Goal: Information Seeking & Learning: Learn about a topic

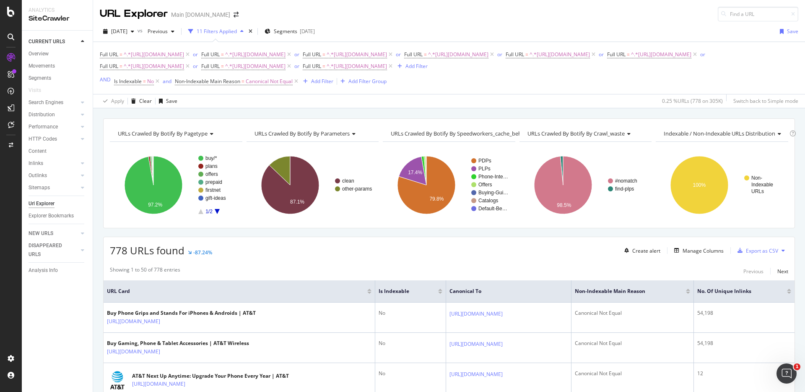
click at [551, 112] on div "URLs Crawled By Botify By pagetype Chart (by Value) Table Expand Export as CSV …" at bounding box center [449, 118] width 712 height 20
click at [511, 115] on div "URLs Crawled By Botify By pagetype Chart (by Value) Table Expand Export as CSV …" at bounding box center [449, 118] width 712 height 20
click at [529, 105] on div "Apply Clear Save 0.25 % URLs ( 778 on 305K ) Switch back to Simple mode" at bounding box center [449, 101] width 712 height 14
click at [553, 112] on div "URLs Crawled By Botify By pagetype Chart (by Value) Table Expand Export as CSV …" at bounding box center [449, 118] width 712 height 20
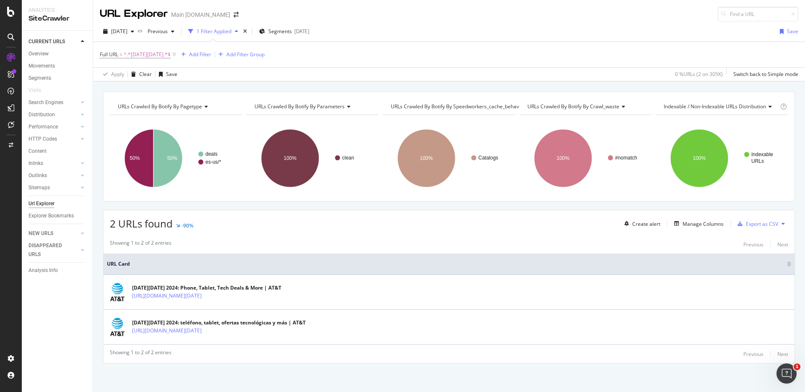
click at [720, 85] on div "URLs Crawled By Botify By pagetype Chart (by Value) Table Expand Export as CSV …" at bounding box center [449, 91] width 712 height 20
click at [171, 52] on icon at bounding box center [174, 53] width 7 height 8
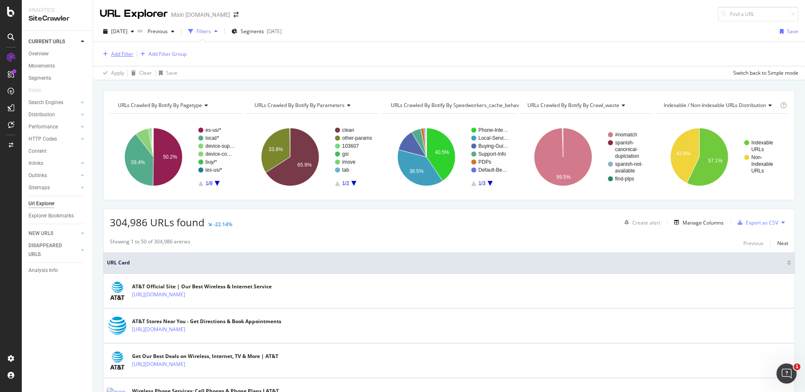
click at [131, 54] on div "Add Filter" at bounding box center [122, 53] width 22 height 7
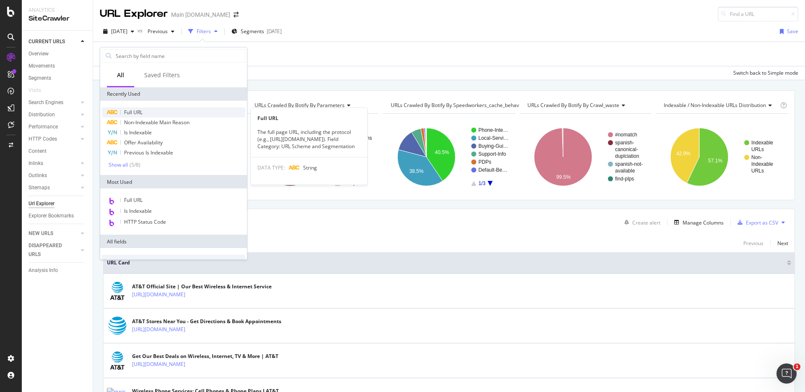
click at [141, 113] on span "Full URL" at bounding box center [133, 112] width 18 height 7
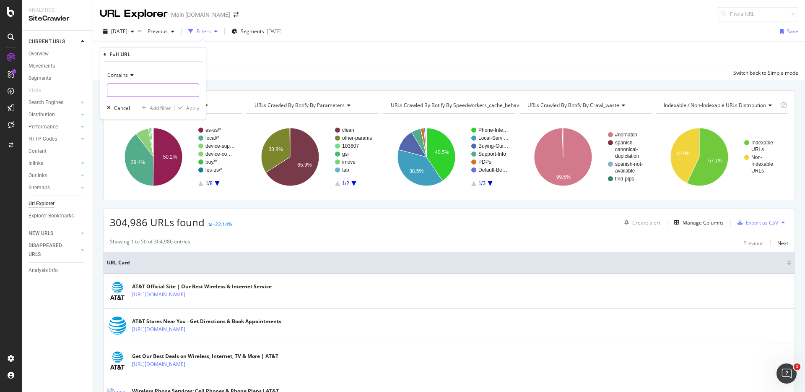
click at [151, 85] on input "text" at bounding box center [152, 89] width 91 height 13
type input "internet"
click at [189, 109] on div "Apply" at bounding box center [192, 107] width 13 height 7
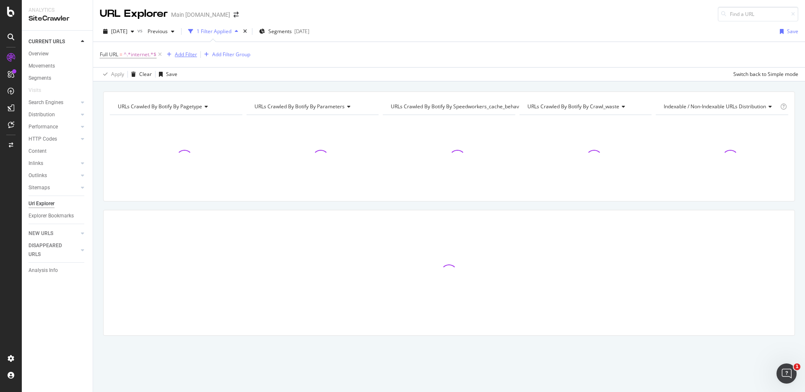
click at [183, 55] on div "Add Filter" at bounding box center [186, 54] width 22 height 7
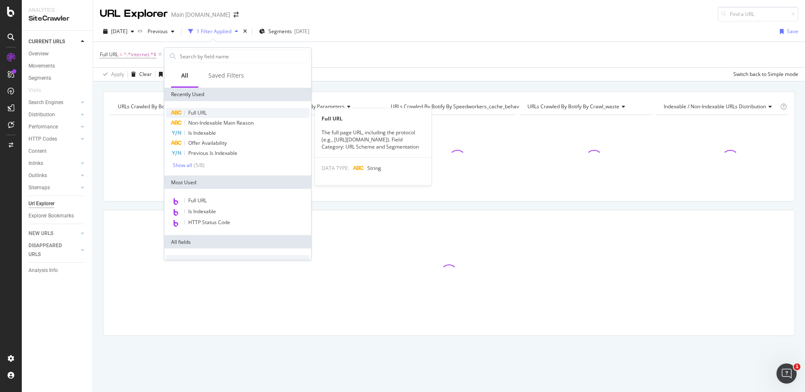
click at [210, 112] on div "Full URL" at bounding box center [237, 113] width 143 height 10
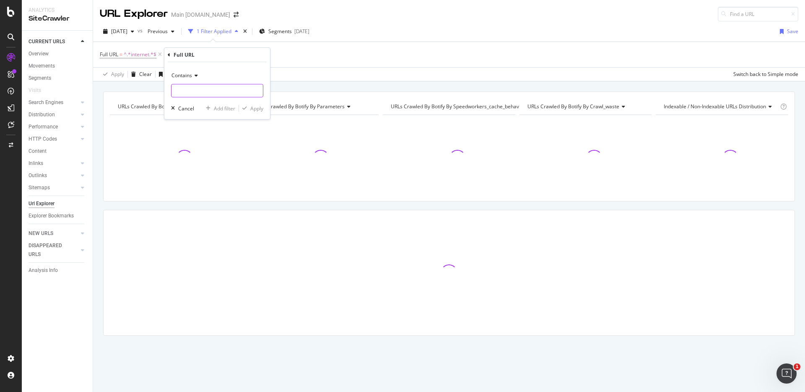
click at [206, 90] on input "text" at bounding box center [216, 90] width 91 height 13
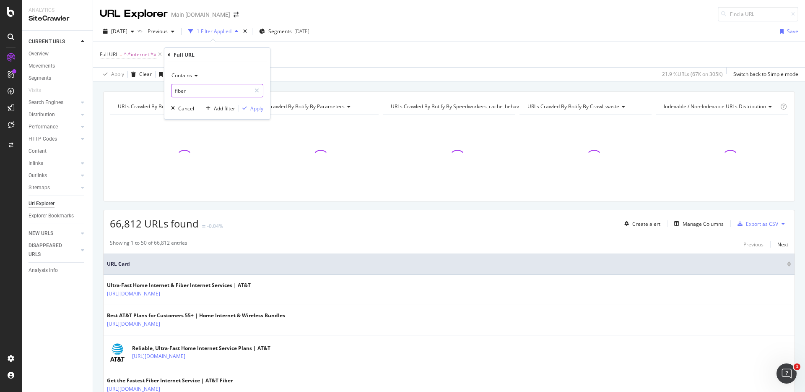
type input "fiber"
click at [254, 110] on div "Apply" at bounding box center [256, 108] width 13 height 7
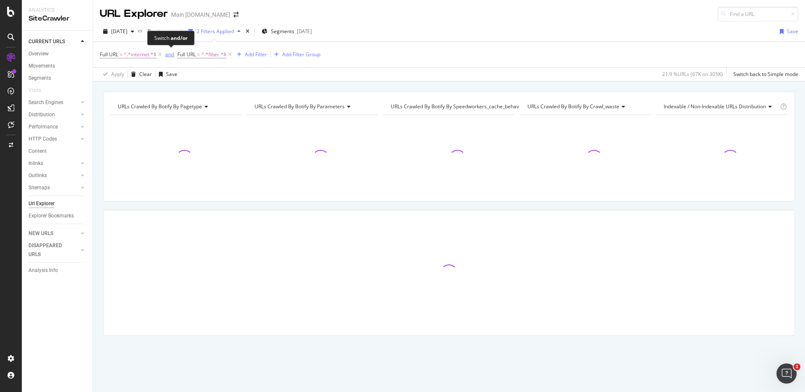
click at [169, 54] on div "and" at bounding box center [169, 54] width 9 height 7
click at [457, 83] on div "URLs Crawled By Botify By pagetype Chart (by Value) Table Expand Export as CSV …" at bounding box center [449, 91] width 712 height 20
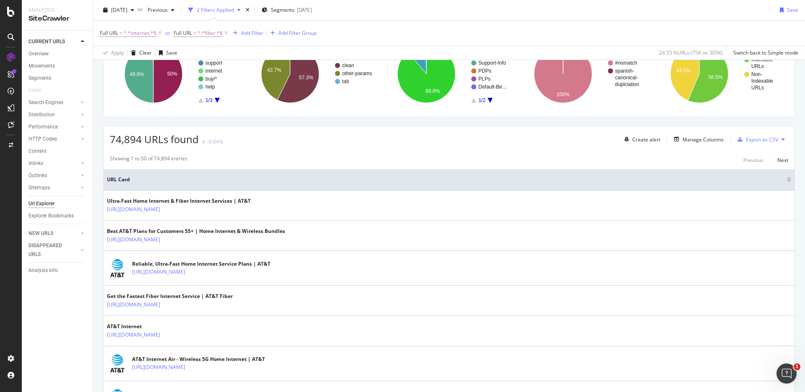
scroll to position [79, 0]
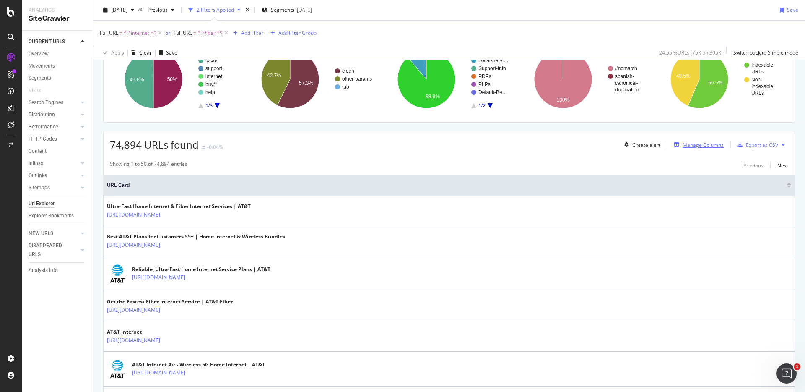
click at [702, 146] on div "Manage Columns" at bounding box center [703, 144] width 41 height 7
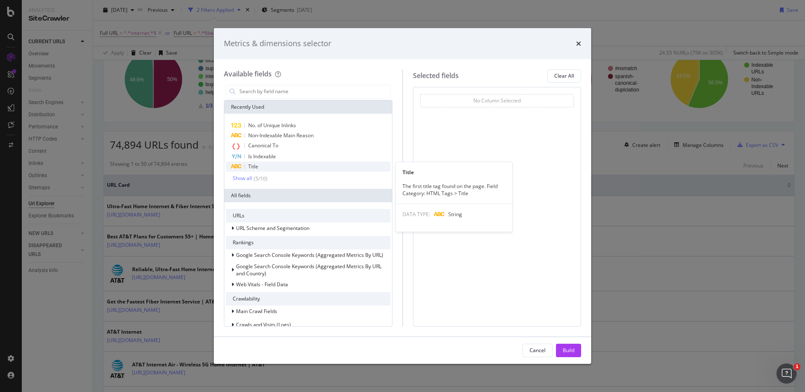
click at [281, 166] on div "Title" at bounding box center [308, 166] width 164 height 10
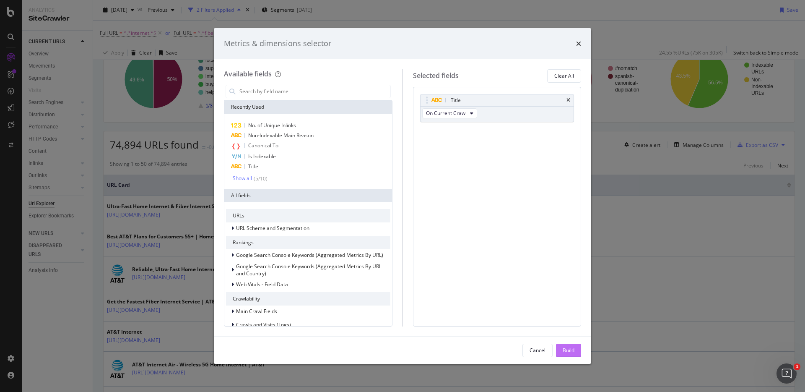
click at [563, 349] on div "Build" at bounding box center [569, 349] width 12 height 7
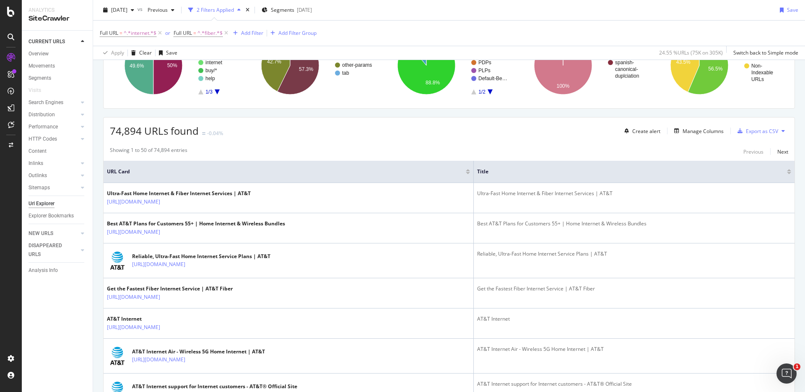
scroll to position [87, 0]
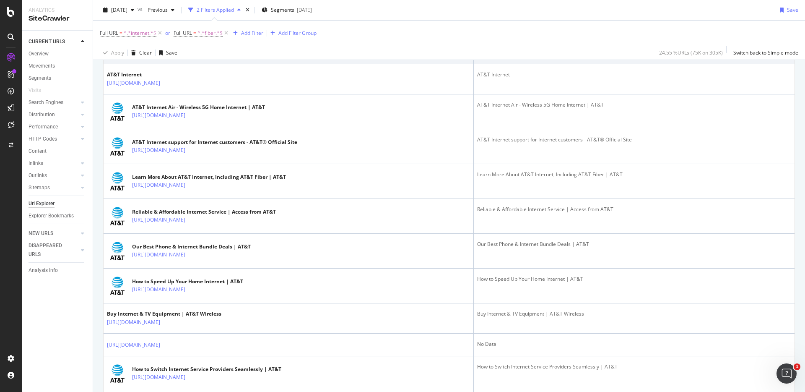
scroll to position [280, 0]
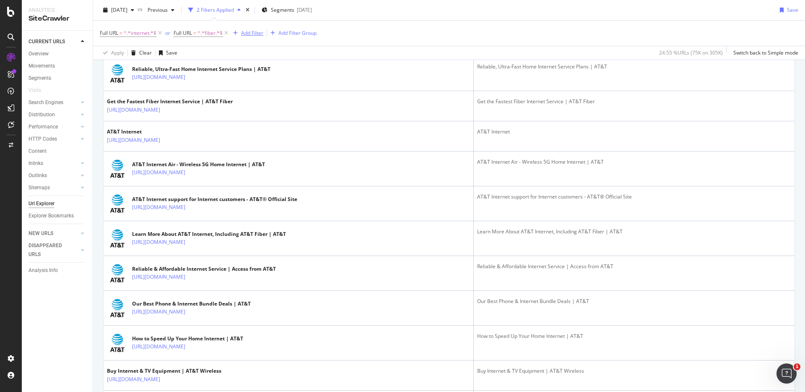
click at [234, 36] on div "Add Filter" at bounding box center [247, 33] width 34 height 9
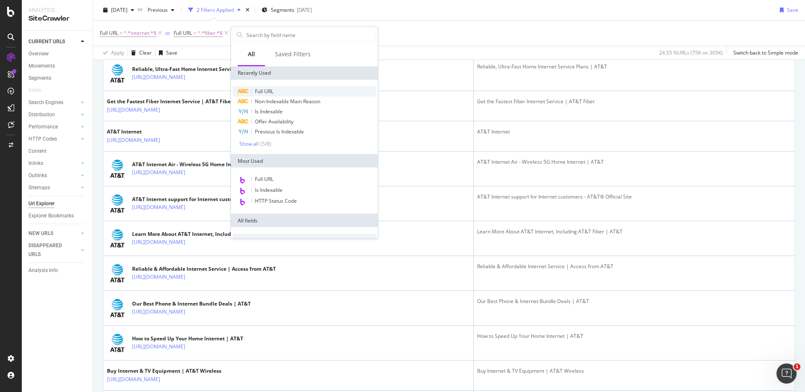
click at [288, 89] on div "Full URL" at bounding box center [304, 91] width 143 height 10
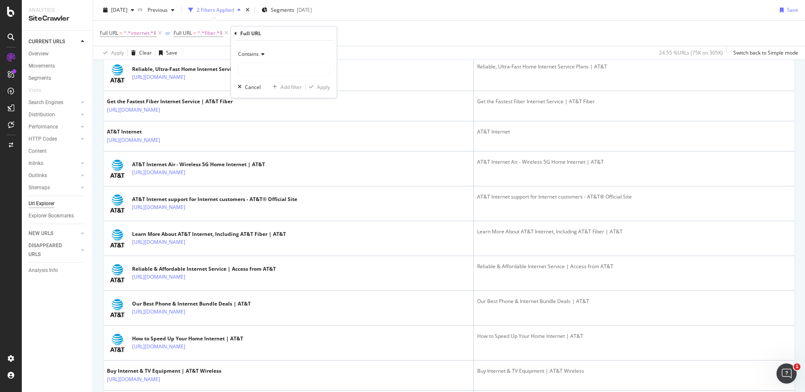
click at [265, 55] on div "Contains" at bounding box center [284, 53] width 92 height 13
click at [267, 145] on span "Doesn't contain" at bounding box center [260, 147] width 36 height 7
click at [266, 73] on input "text" at bounding box center [283, 68] width 91 height 13
type input "s"
type input "support"
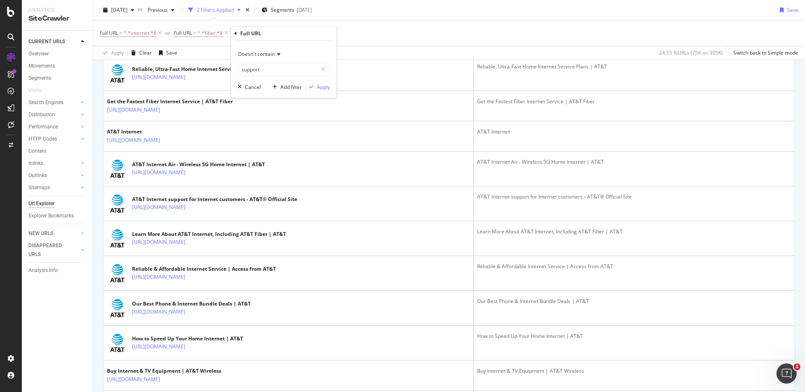
click at [352, 32] on div "Full URL = ^.*internet.*$ or Full URL = ^.*fiber.*$ Add Filter Add Filter Group" at bounding box center [449, 33] width 698 height 25
click at [309, 31] on icon at bounding box center [305, 33] width 7 height 8
click at [297, 33] on div "Add Filter Group" at bounding box center [297, 32] width 38 height 7
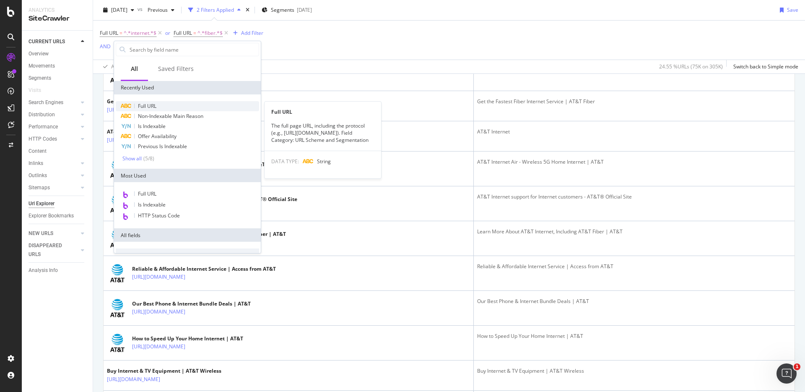
click at [158, 103] on div "Full URL" at bounding box center [187, 106] width 143 height 10
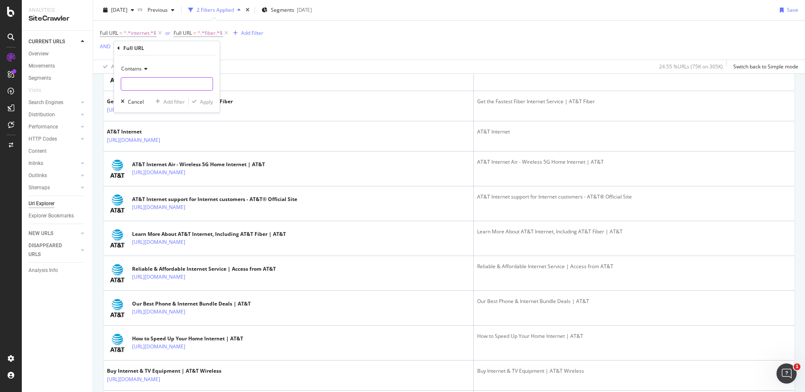
click at [169, 80] on input "text" at bounding box center [166, 83] width 91 height 13
click at [150, 68] on div "Contains" at bounding box center [167, 68] width 92 height 13
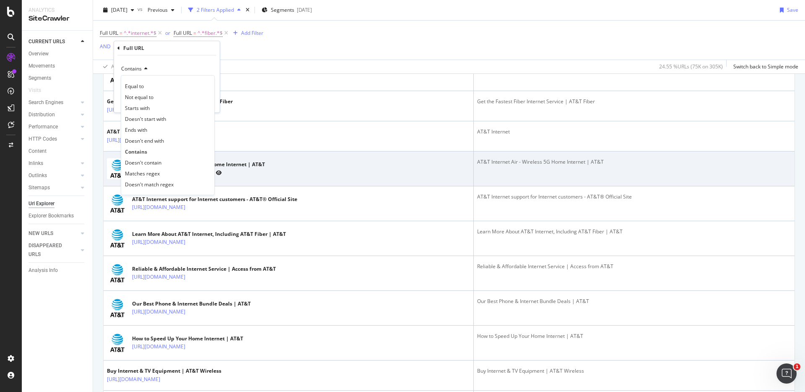
click at [166, 164] on div "Doesn't contain" at bounding box center [168, 162] width 90 height 11
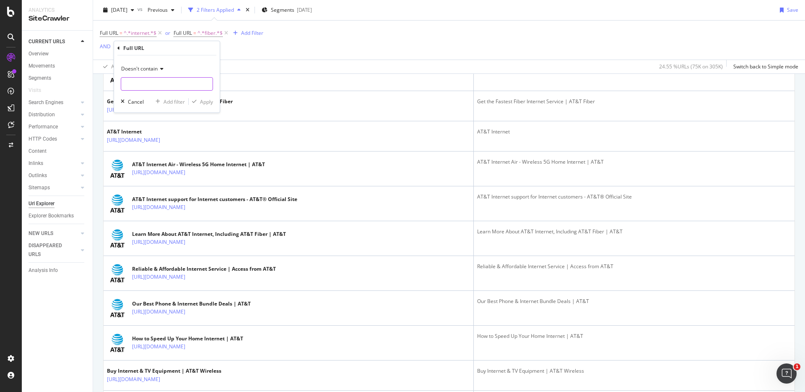
click at [167, 78] on input "text" at bounding box center [166, 83] width 91 height 13
type input "support"
drag, startPoint x: 205, startPoint y: 99, endPoint x: 161, endPoint y: 78, distance: 48.6
click at [205, 99] on div "Apply" at bounding box center [206, 101] width 13 height 7
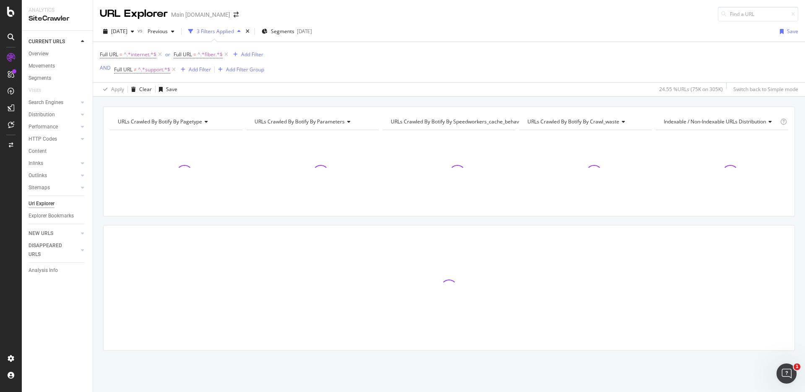
click at [524, 98] on div "URLs Crawled By Botify By pagetype Chart (by Value) Table Expand Export as CSV …" at bounding box center [449, 106] width 712 height 20
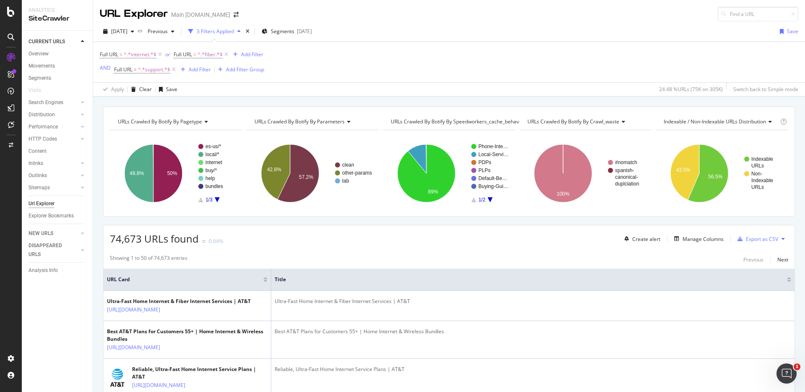
click at [523, 99] on div "URLs Crawled By Botify By pagetype Chart (by Value) Table Expand Export as CSV …" at bounding box center [449, 106] width 712 height 20
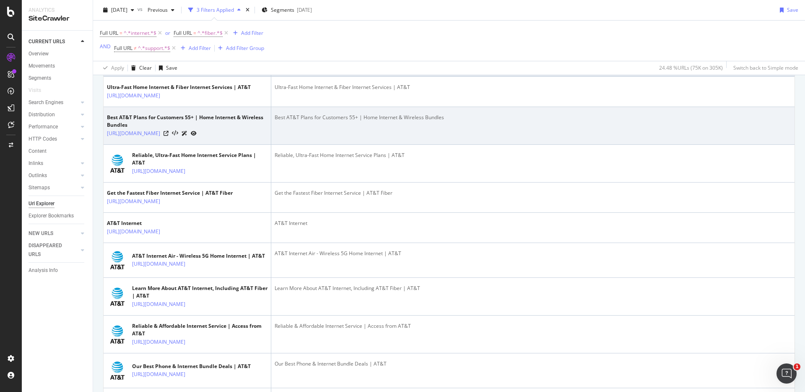
scroll to position [76, 0]
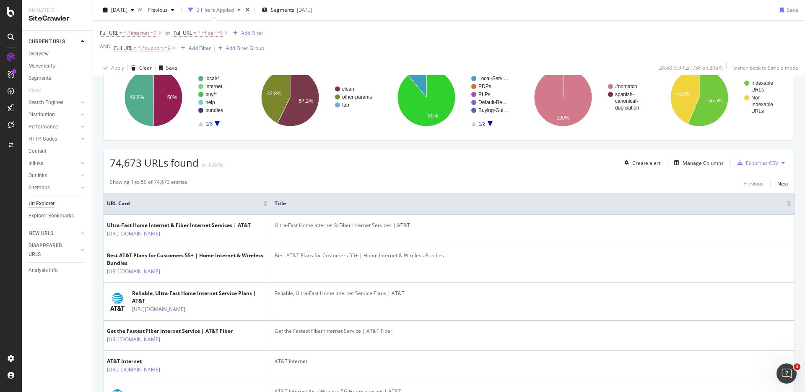
click at [159, 48] on span "^.*support.*$" at bounding box center [154, 48] width 32 height 12
click at [413, 53] on div "Full URL = ^.*internet.*$ or Full URL = ^.*fiber.*$ Add Filter AND Full URL ≠ ^…" at bounding box center [449, 41] width 698 height 40
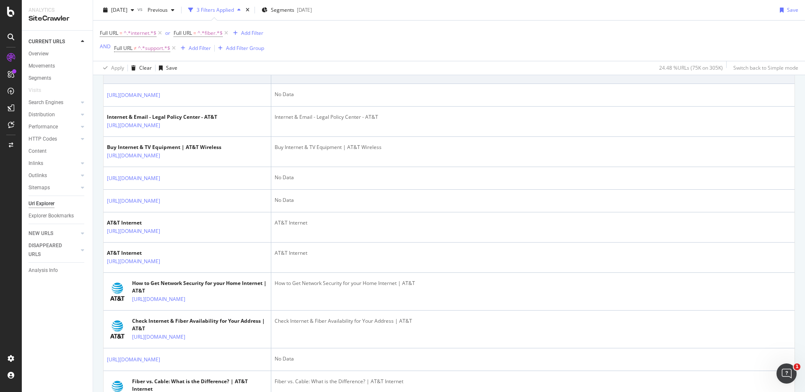
scroll to position [1288, 0]
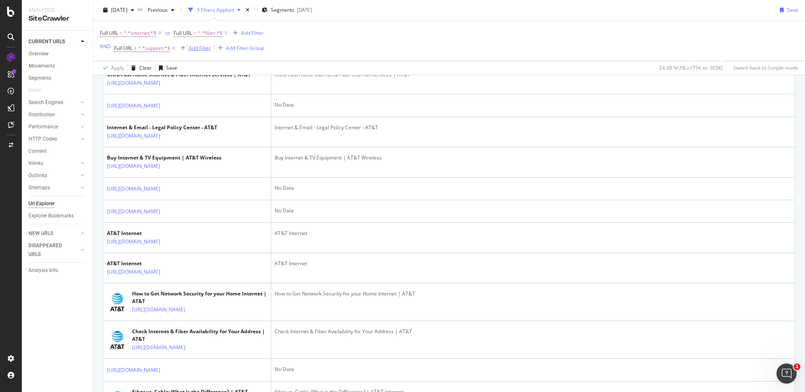
click at [191, 46] on div "Add Filter" at bounding box center [200, 47] width 22 height 7
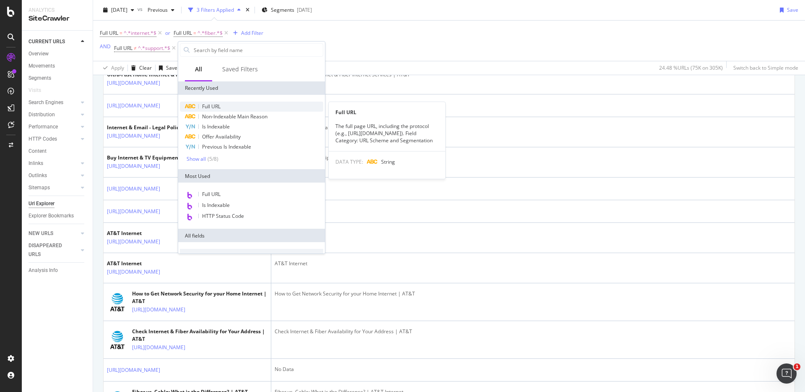
click at [220, 105] on span "Full URL" at bounding box center [211, 106] width 18 height 7
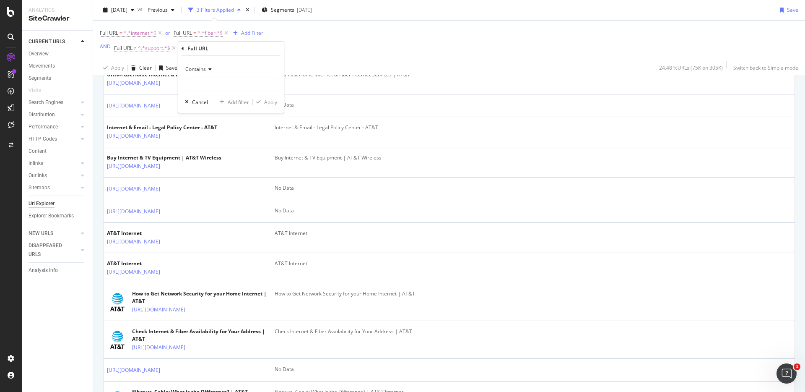
click at [204, 69] on span "Contains" at bounding box center [195, 68] width 21 height 7
click at [226, 164] on div "Doesn't contain" at bounding box center [232, 162] width 90 height 11
click at [226, 86] on input "text" at bounding box center [230, 84] width 91 height 13
type input "?"
click at [259, 102] on icon "button" at bounding box center [258, 101] width 5 height 5
